Goal: Transaction & Acquisition: Purchase product/service

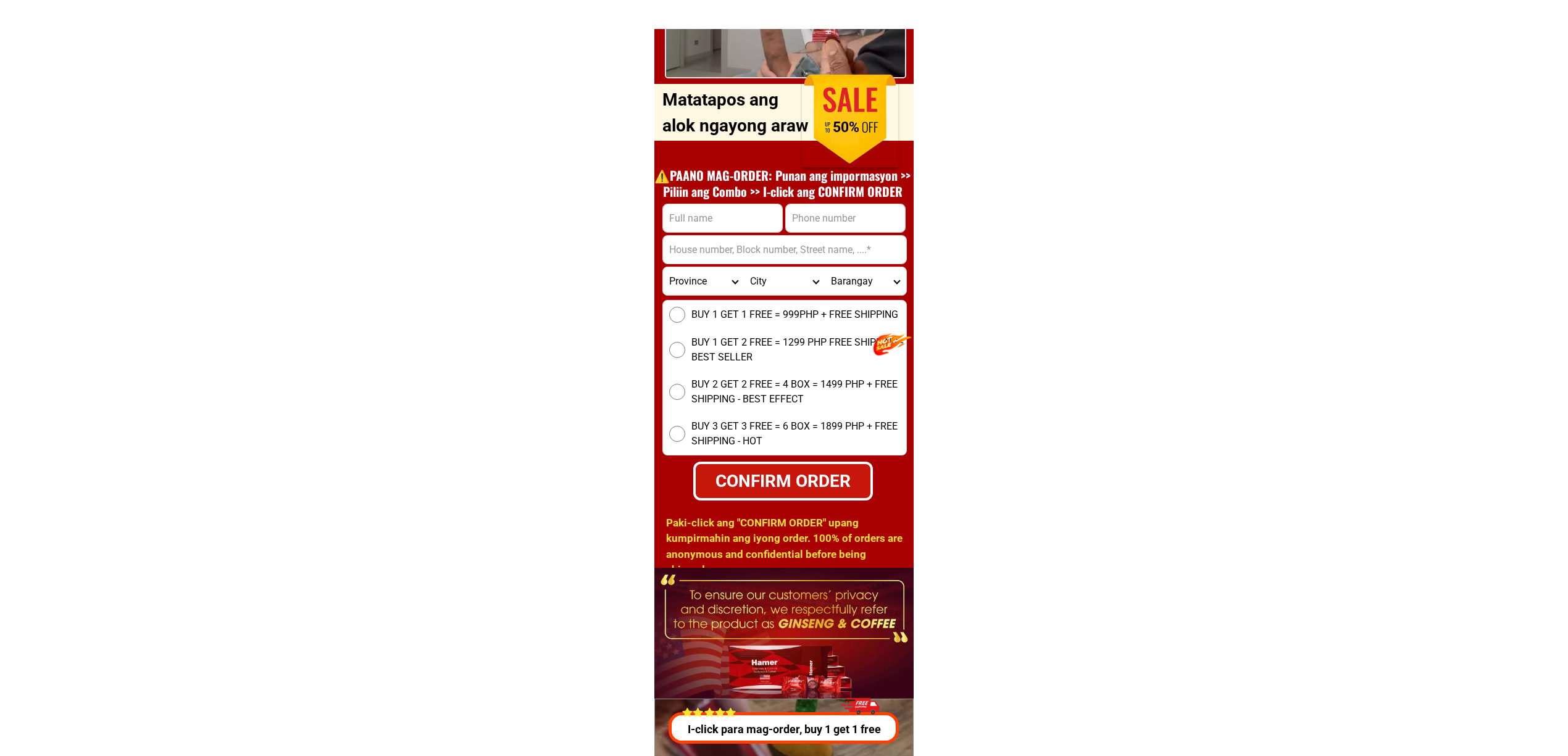
scroll to position [4613, 0]
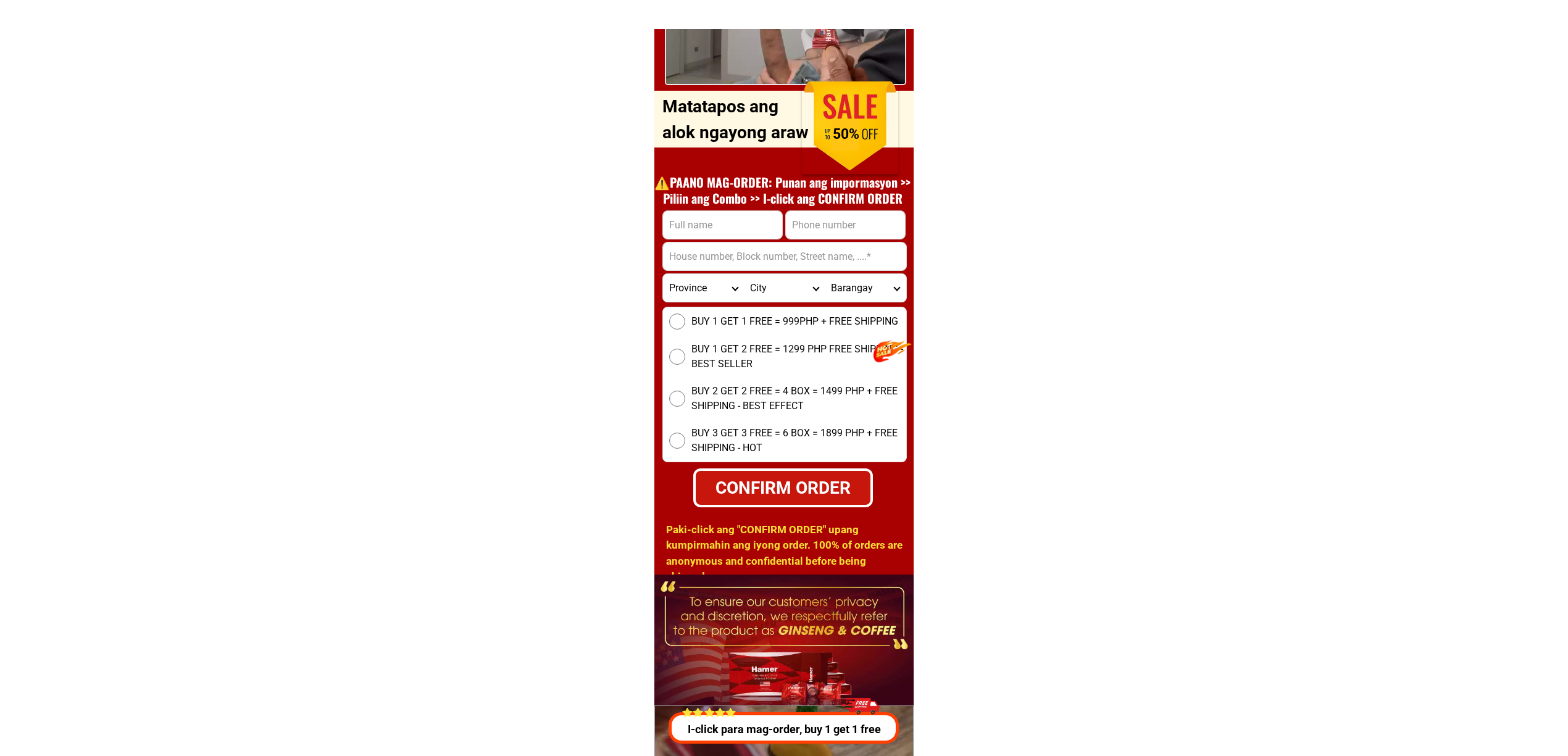
click at [813, 232] on input "Input phone_number" at bounding box center [846, 225] width 120 height 28
paste input "[PHONE_NUMBER]"
type input "[PHONE_NUMBER]"
click at [729, 226] on input "Input full_name" at bounding box center [723, 225] width 120 height 28
paste input "Talisay B""
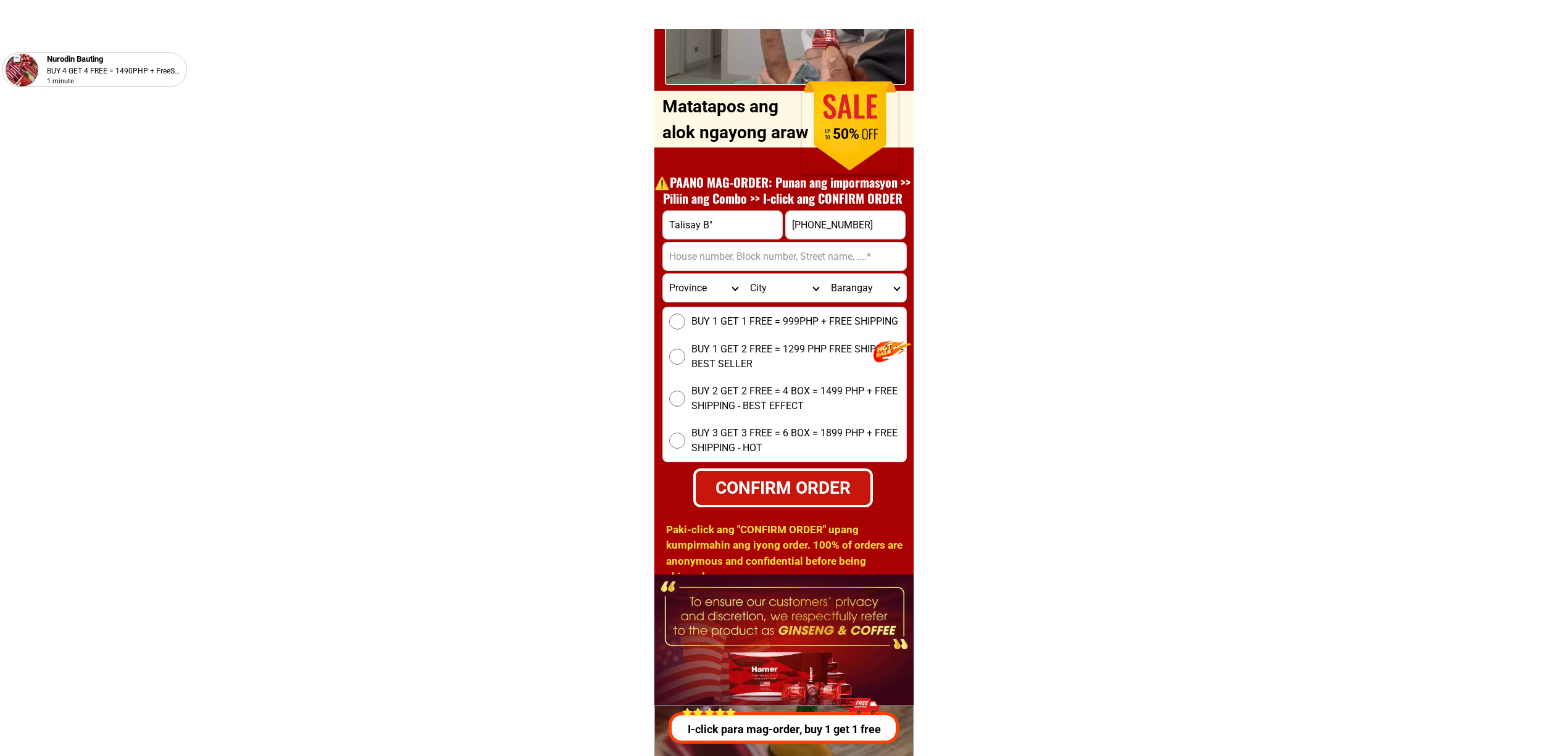
click at [723, 224] on input "Talisay B"" at bounding box center [723, 225] width 120 height 28
type input "Talisay B"
click at [716, 269] on input "Input address" at bounding box center [785, 256] width 243 height 28
paste input "Talisay B"
type input "Talisay B"
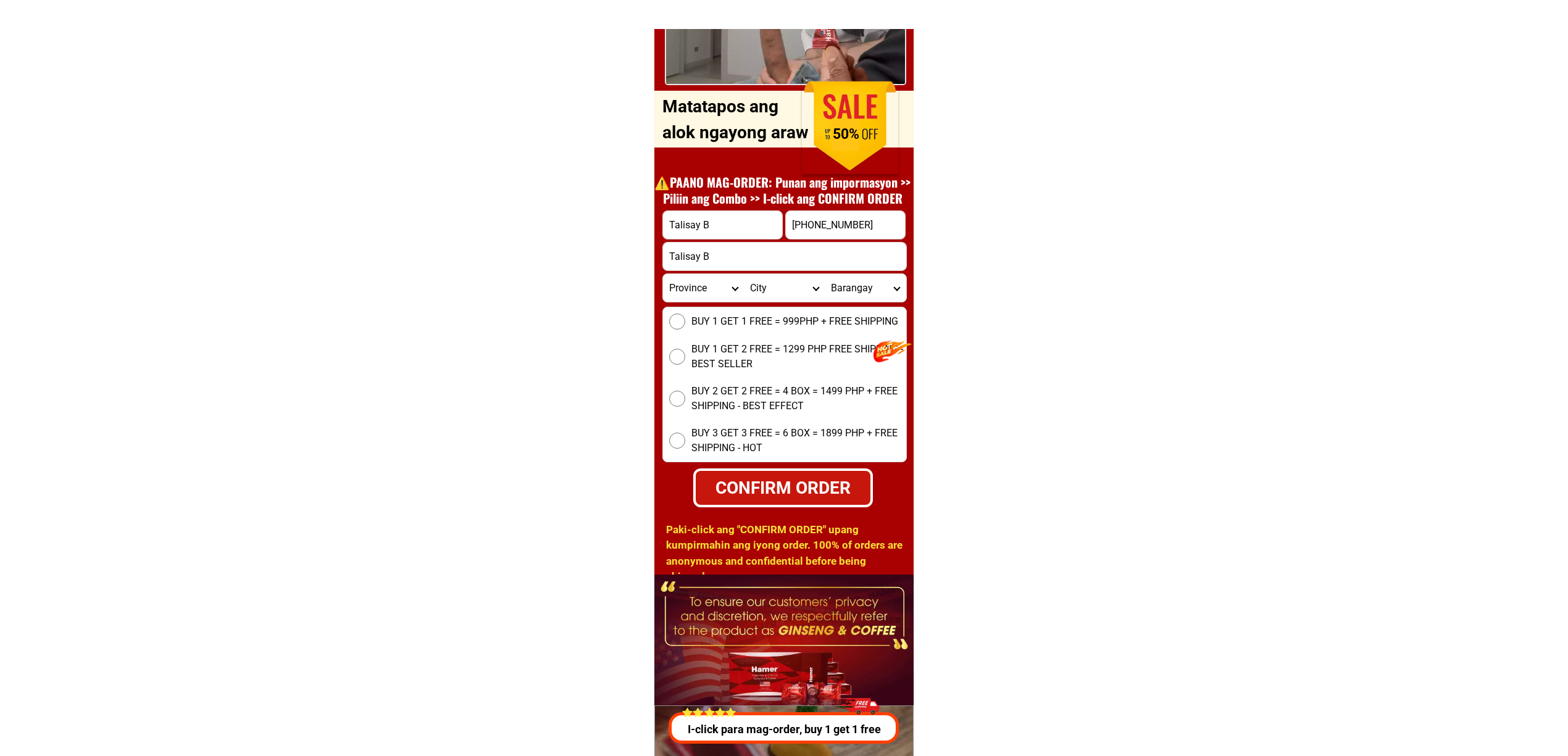
click at [718, 225] on input "Talisay B" at bounding box center [723, 225] width 120 height 28
paste input "[PERSON_NAME]""
type input "[PERSON_NAME]"
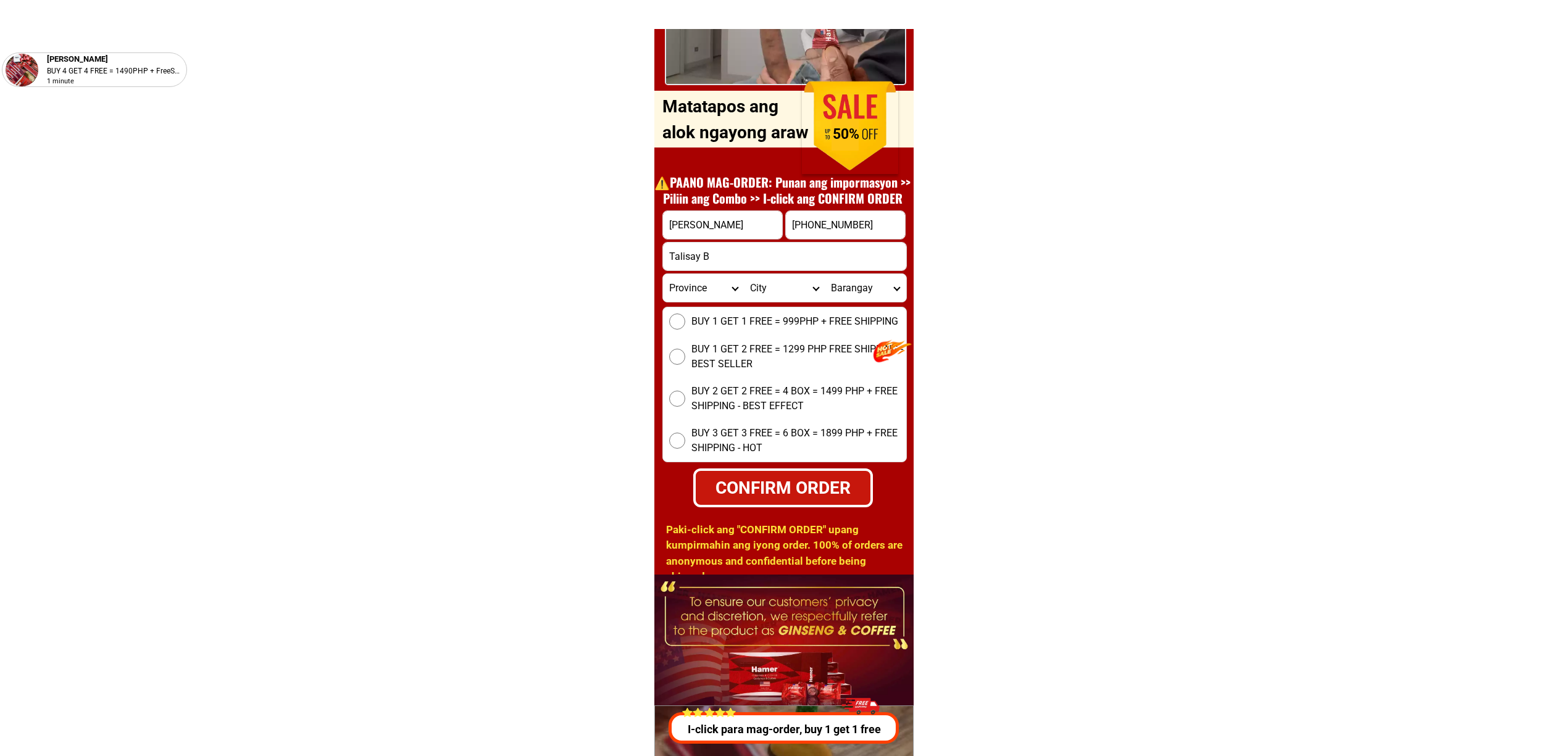
click at [715, 292] on select "Province [GEOGRAPHIC_DATA] [GEOGRAPHIC_DATA] [GEOGRAPHIC_DATA] [GEOGRAPHIC_DATA…" at bounding box center [704, 287] width 81 height 28
select select "63_427"
click at [663, 274] on select "Province [GEOGRAPHIC_DATA] [GEOGRAPHIC_DATA] [GEOGRAPHIC_DATA] [GEOGRAPHIC_DATA…" at bounding box center [704, 287] width 81 height 28
click at [775, 292] on select "City Bayog [GEOGRAPHIC_DATA] Dinas Dumalinao [GEOGRAPHIC_DATA] [GEOGRAPHIC_DATA…" at bounding box center [784, 287] width 81 height 28
click at [743, 274] on select "City Bayog [GEOGRAPHIC_DATA] Dinas Dumalinao [GEOGRAPHIC_DATA] [GEOGRAPHIC_DATA…" at bounding box center [784, 287] width 81 height 28
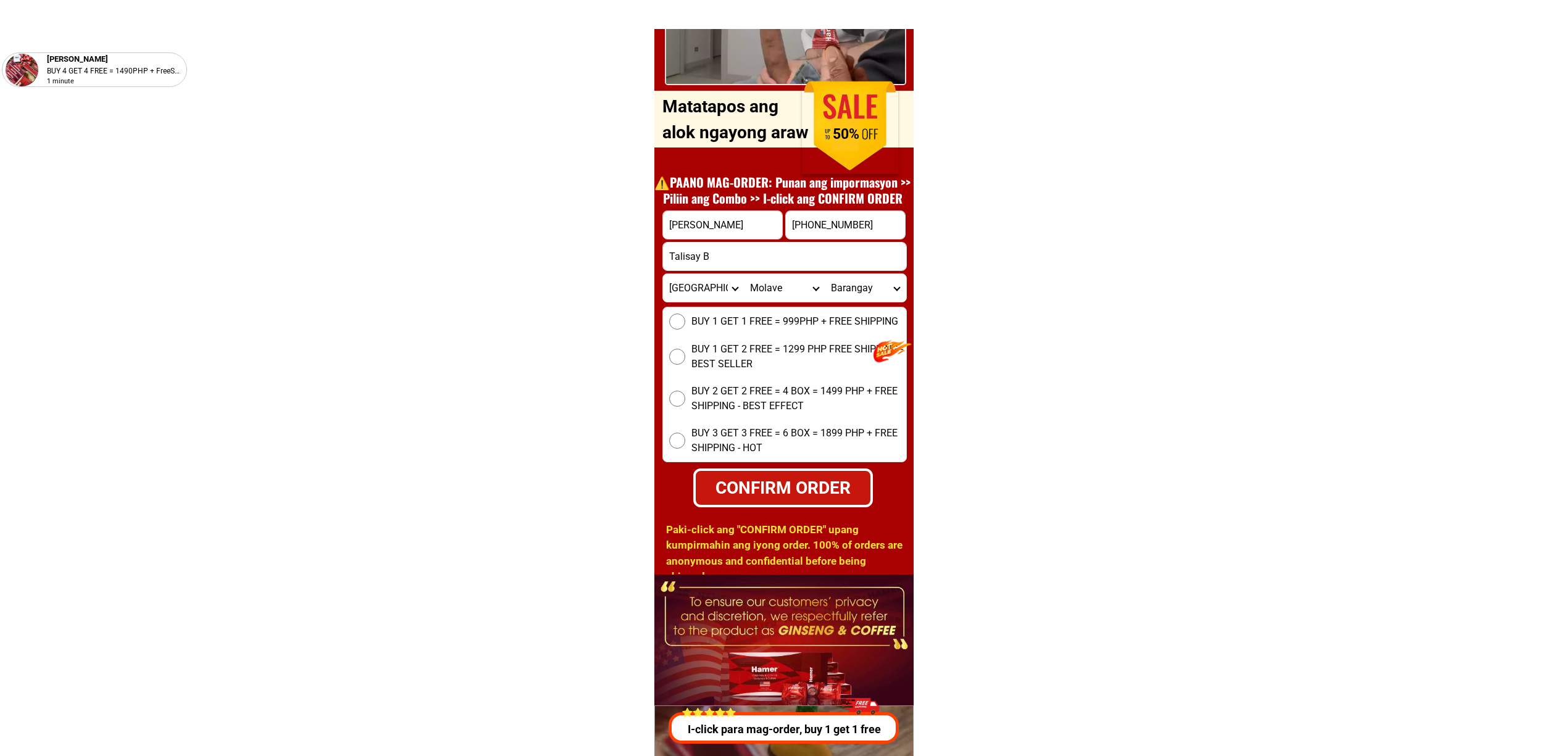
click at [769, 305] on form "[GEOGRAPHIC_DATA] [PHONE_NUMBER] CONFIRM ORDER Talisay [GEOGRAPHIC_DATA] [GEOGR…" at bounding box center [785, 359] width 245 height 297
click at [765, 299] on select "City Bayog [GEOGRAPHIC_DATA] Dinas Dumalinao [GEOGRAPHIC_DATA] [GEOGRAPHIC_DATA…" at bounding box center [784, 287] width 81 height 28
select select "63_4271825"
click at [743, 274] on select "City Bayog [GEOGRAPHIC_DATA] Dinas Dumalinao [GEOGRAPHIC_DATA] [GEOGRAPHIC_DATA…" at bounding box center [784, 287] width 81 height 28
click at [844, 270] on div "Talisay B" at bounding box center [785, 256] width 245 height 29
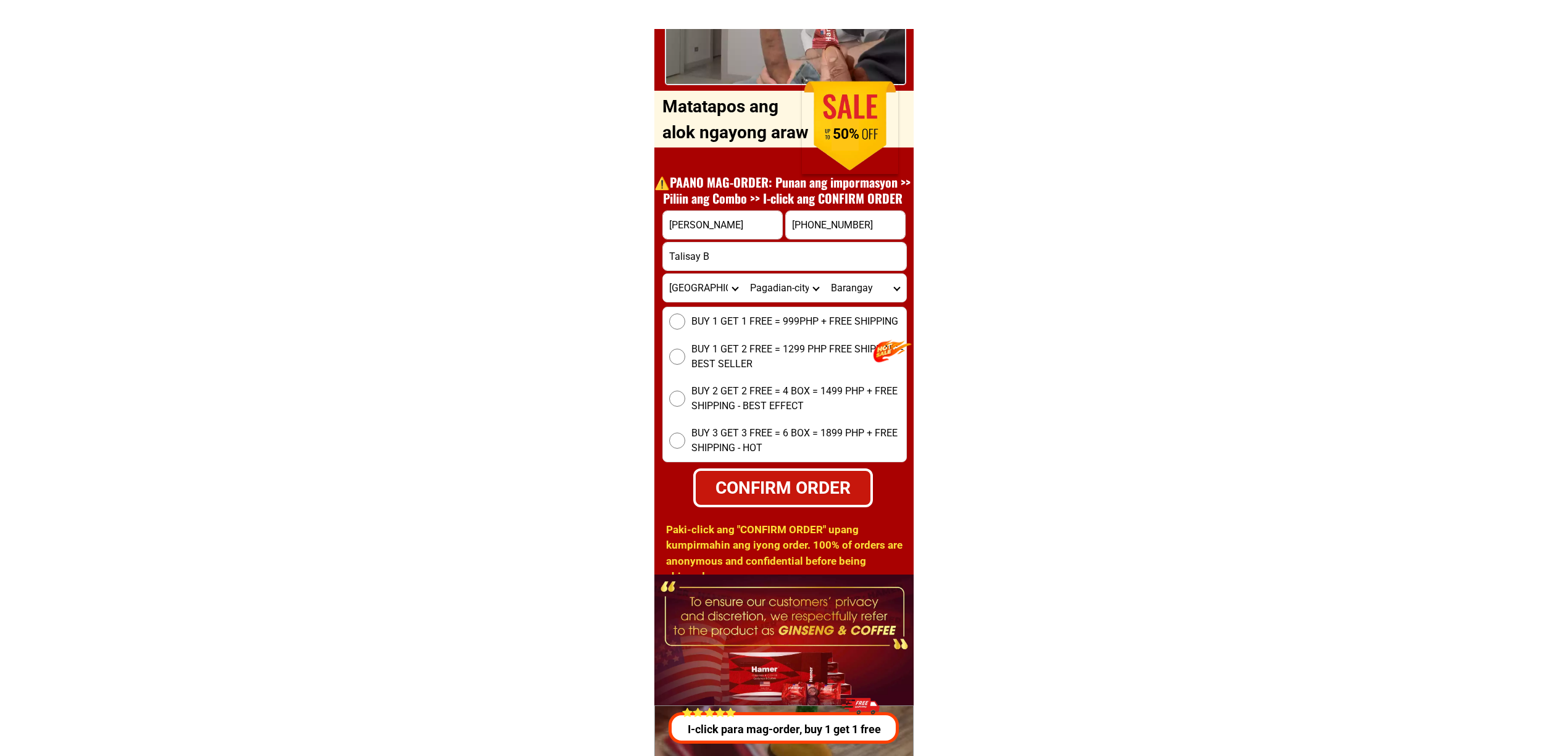
click at [858, 281] on select "Barangay Alegria Balangasan (pob.) Balintawak Baloyboan Banale Bogo Bomba Buena…" at bounding box center [865, 287] width 81 height 28
select select "63_4271825190"
click at [825, 274] on select "Barangay Alegria Balangasan (pob.) Balintawak Baloyboan Banale Bogo Bomba Buena…" at bounding box center [865, 287] width 81 height 28
click at [686, 329] on label "BUY 1 GET 1 FREE = 999PHP + FREE SHIPPING" at bounding box center [785, 321] width 243 height 16
click at [686, 329] on input "BUY 1 GET 1 FREE = 999PHP + FREE SHIPPING" at bounding box center [677, 321] width 16 height 16
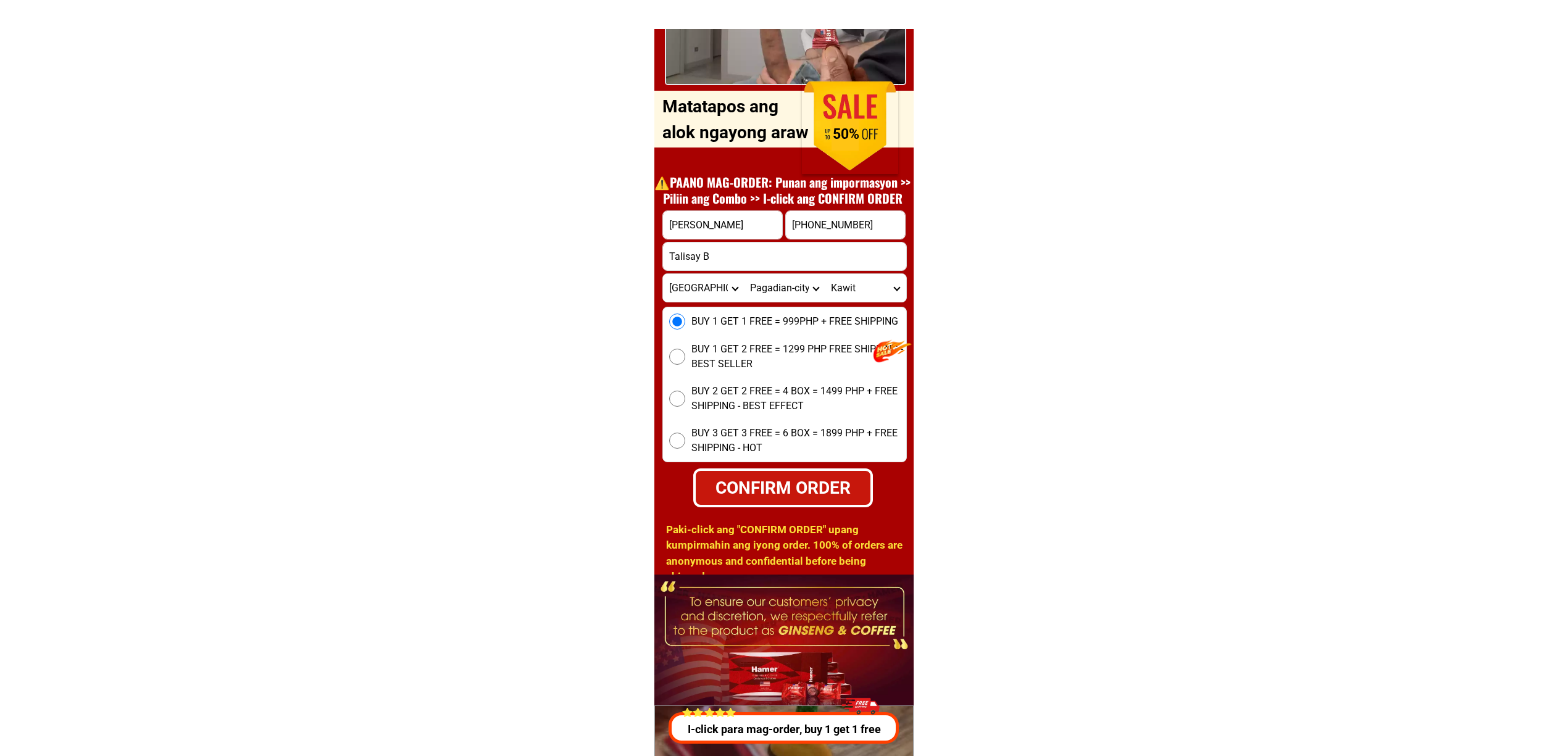
click at [782, 481] on div "CONFIRM ORDER" at bounding box center [782, 487] width 176 height 26
radio input "true"
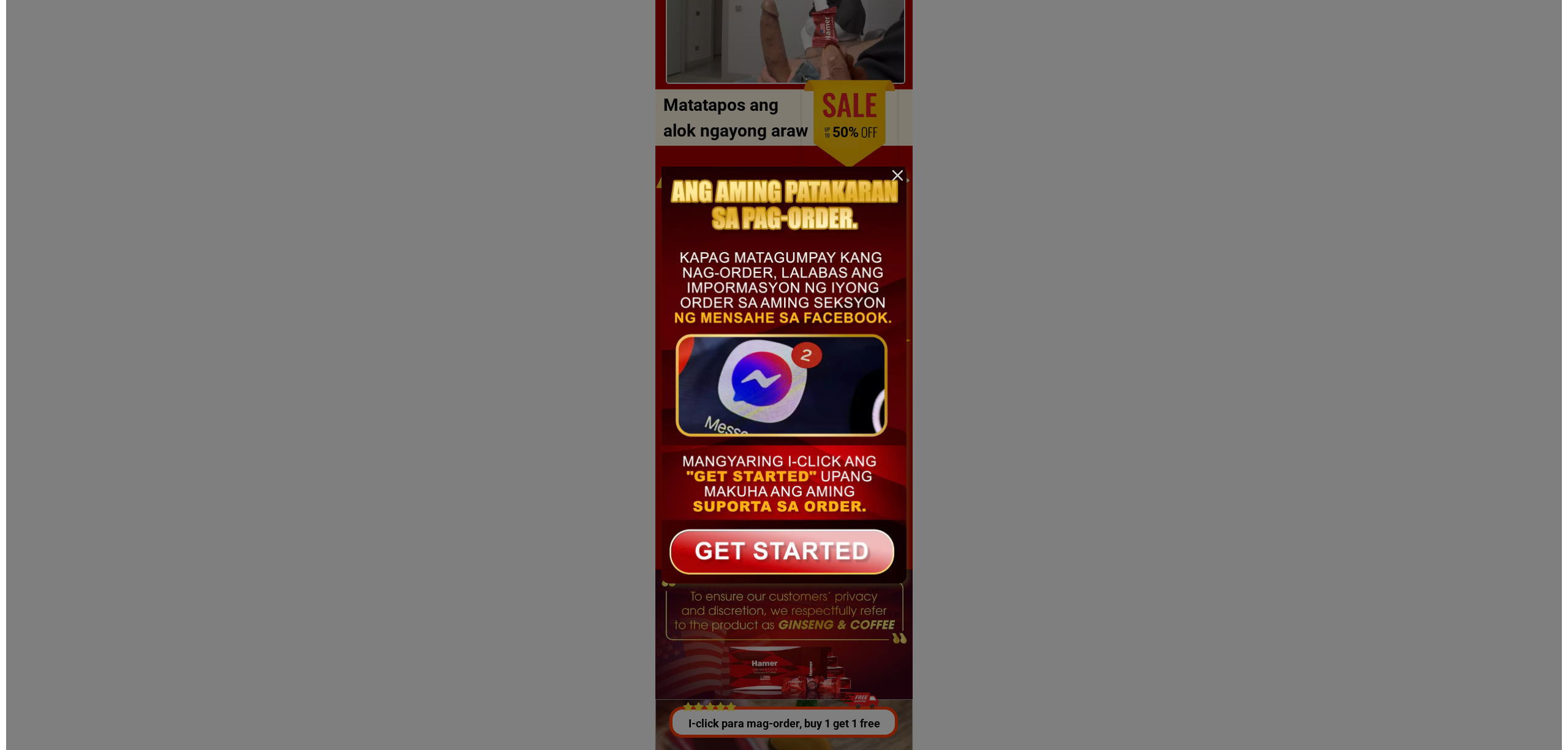
scroll to position [0, 0]
